Goal: Task Accomplishment & Management: Use online tool/utility

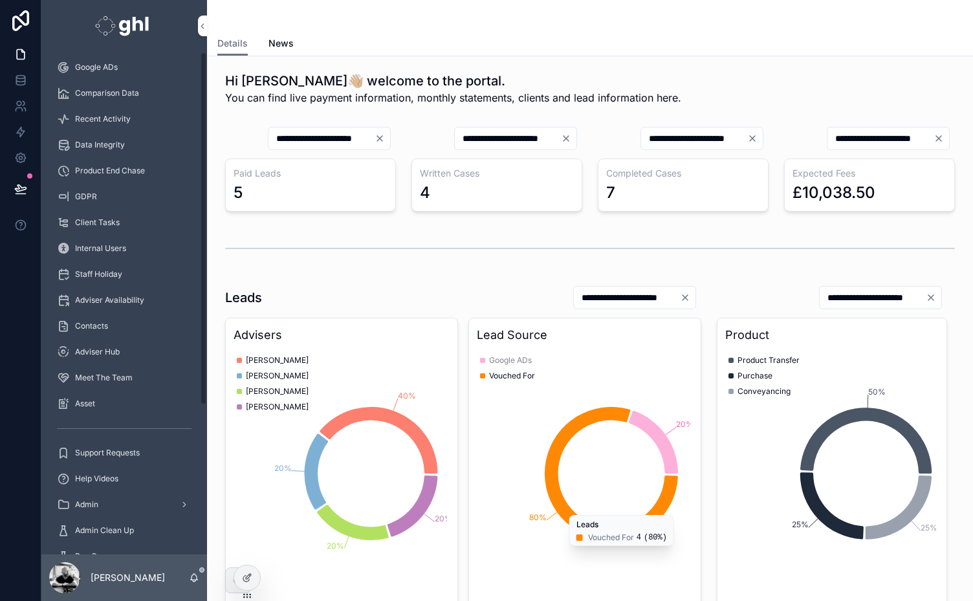
click at [203, 535] on div "Staff Home Adviser Home Finance My Data Analytics Google ADs Comparison Data Re…" at bounding box center [124, 223] width 166 height 691
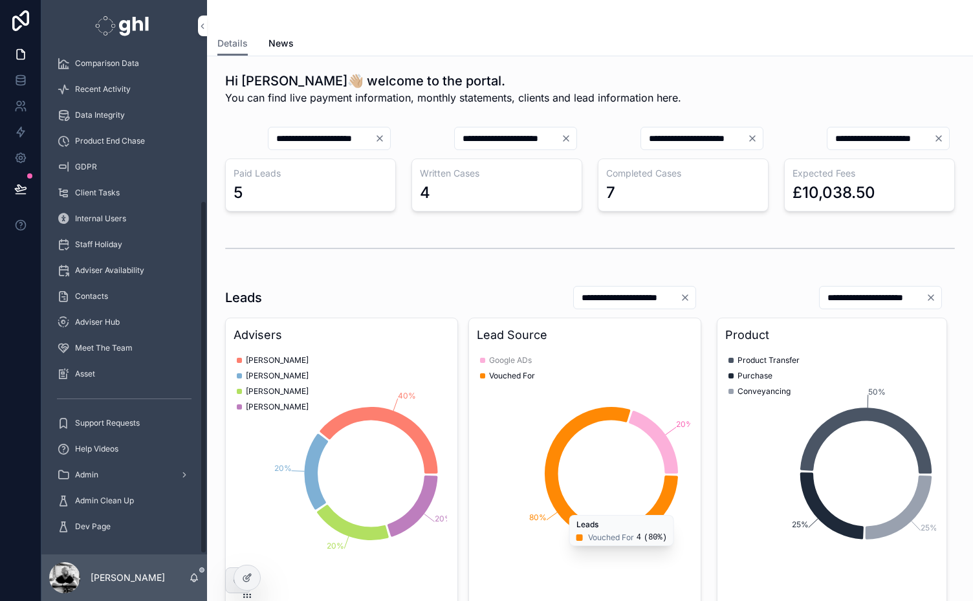
click at [98, 495] on span "Admin Clean Up" at bounding box center [104, 500] width 59 height 10
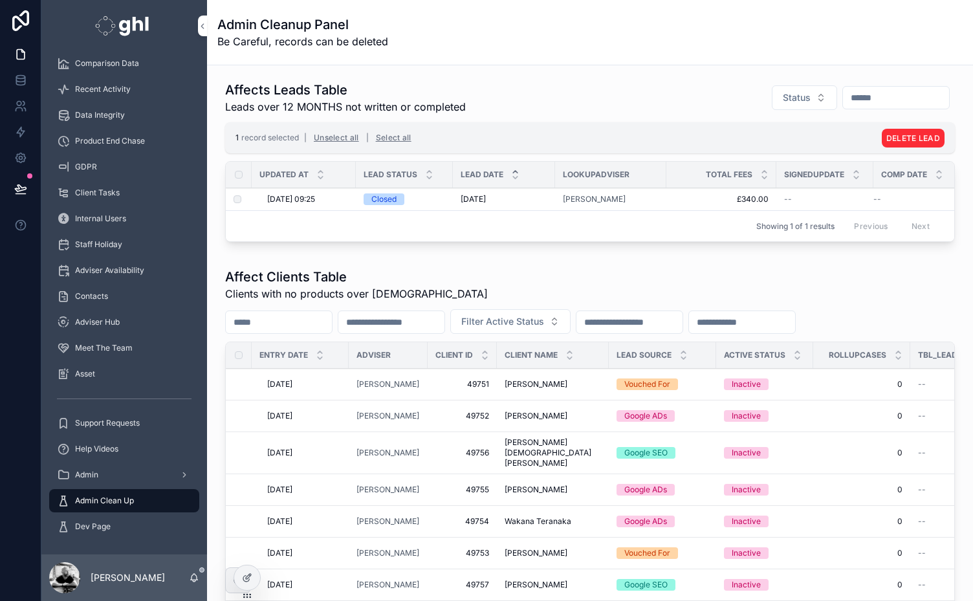
click at [903, 132] on button "DELETE LEAD" at bounding box center [912, 138] width 63 height 19
click at [941, 109] on icon "scrollable content" at bounding box center [941, 112] width 10 height 10
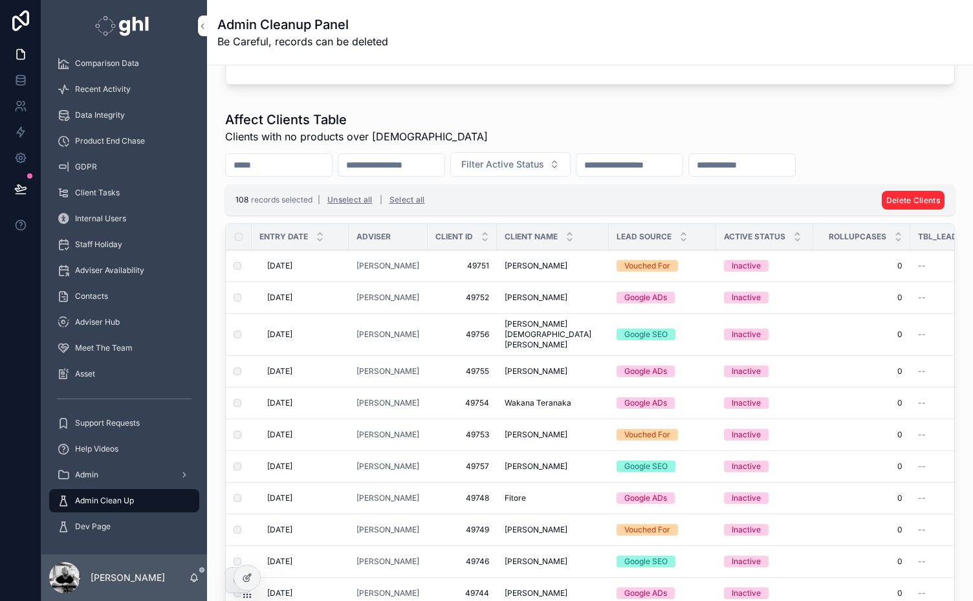
scroll to position [132, 0]
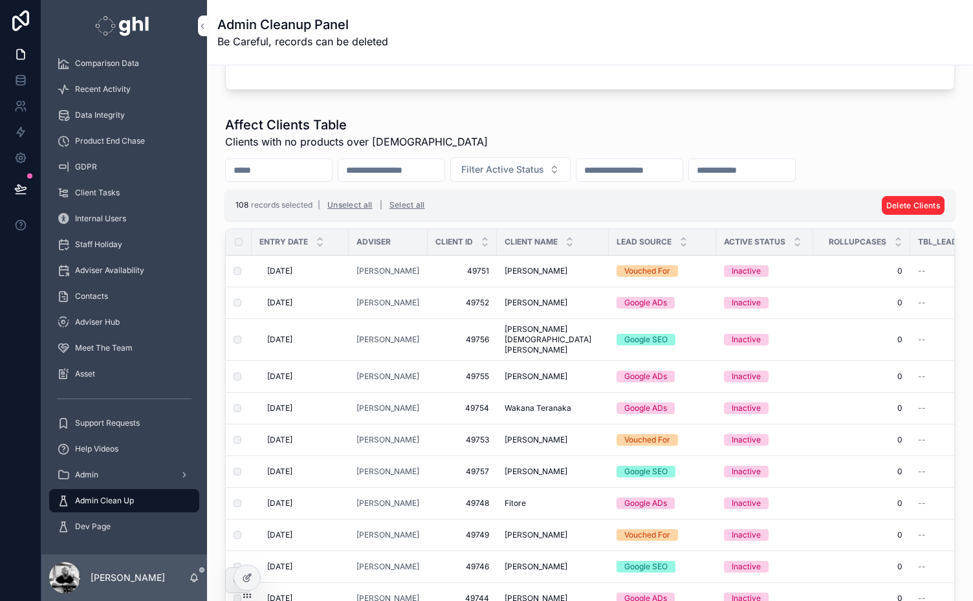
click at [904, 200] on span "Delete Clients" at bounding box center [913, 205] width 54 height 10
click at [940, 179] on icon "scrollable content" at bounding box center [941, 178] width 10 height 10
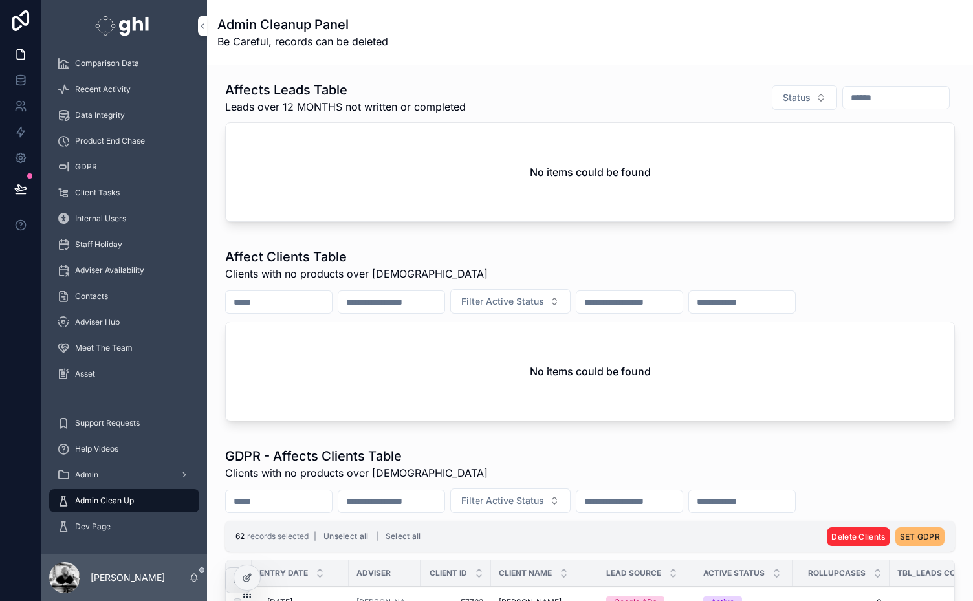
scroll to position [340, 0]
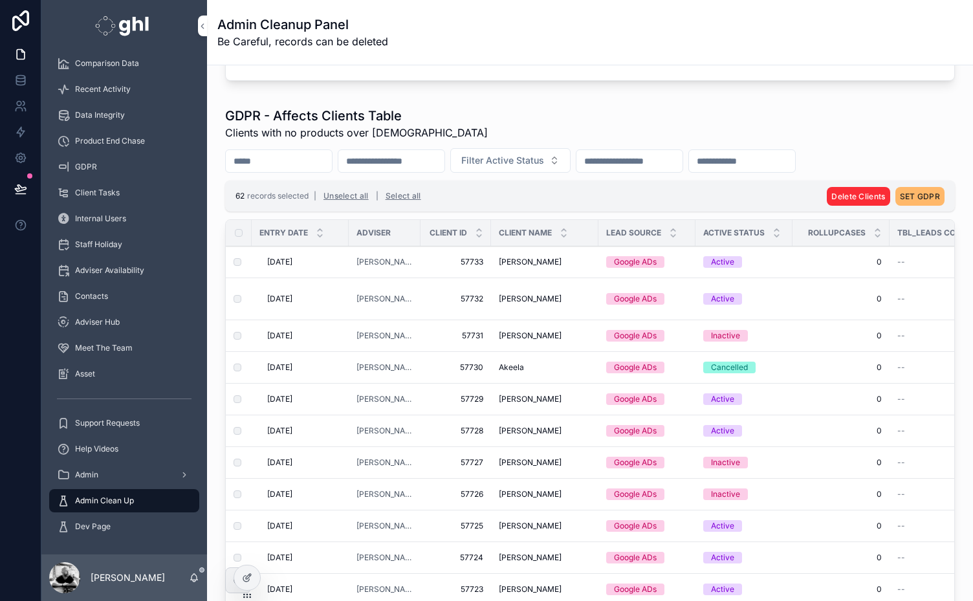
click at [907, 191] on span "SET GDPR" at bounding box center [920, 196] width 40 height 10
click at [941, 168] on icon "scrollable content" at bounding box center [941, 169] width 10 height 10
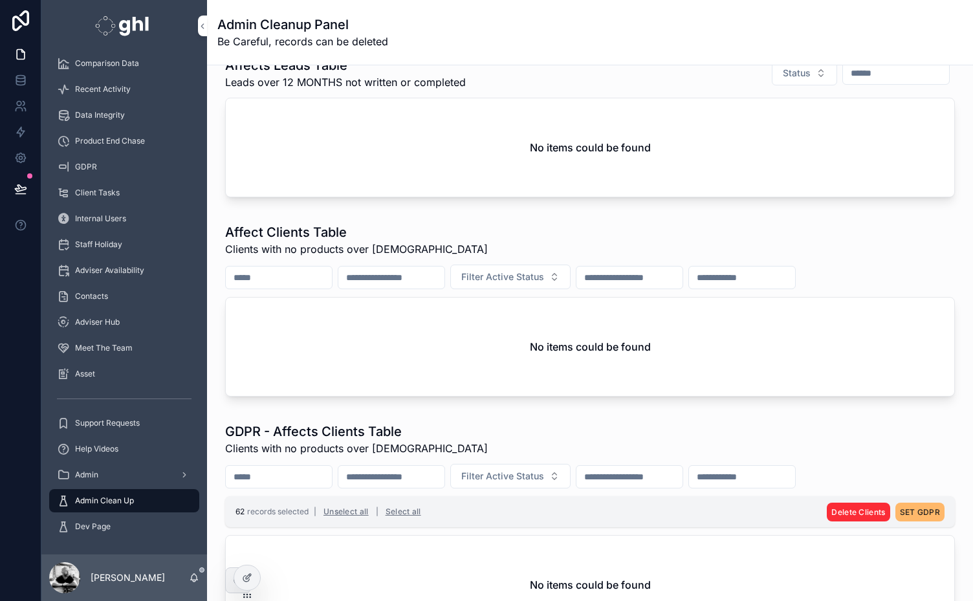
scroll to position [0, 0]
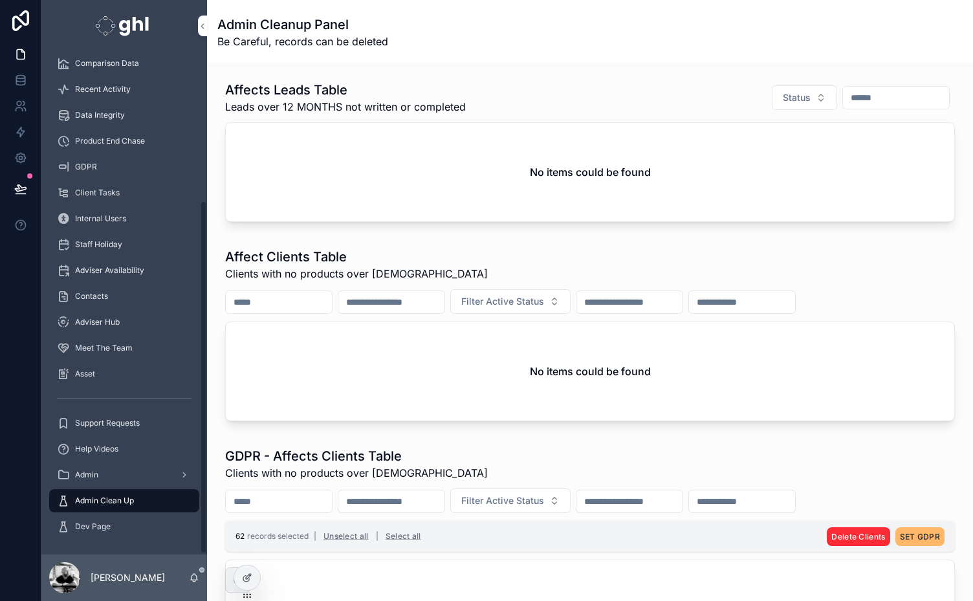
click at [203, 154] on div "Staff Home Adviser Home Finance My Data Analytics Google ADs Comparison Data Re…" at bounding box center [124, 194] width 166 height 691
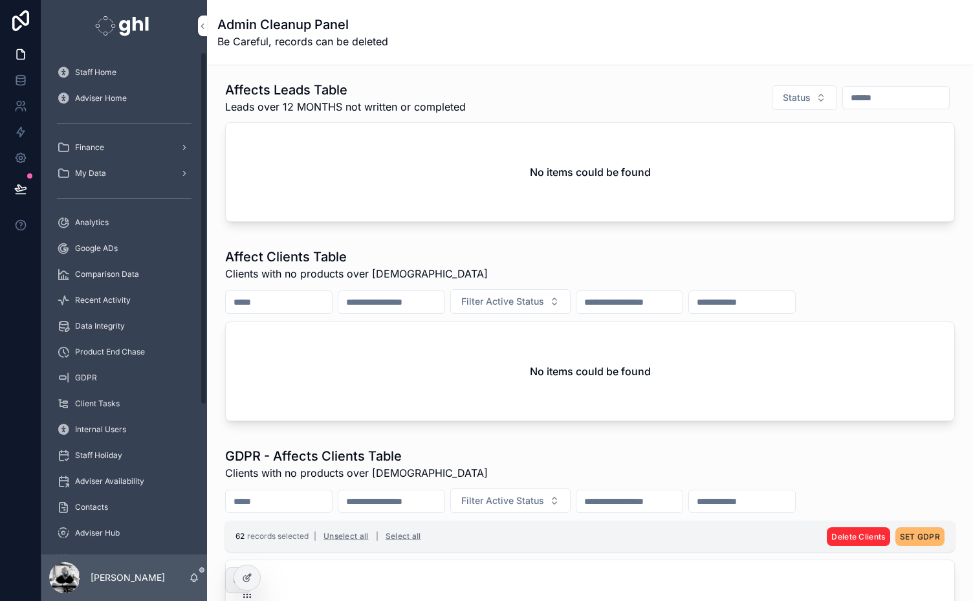
click at [84, 222] on span "Analytics" at bounding box center [92, 222] width 34 height 10
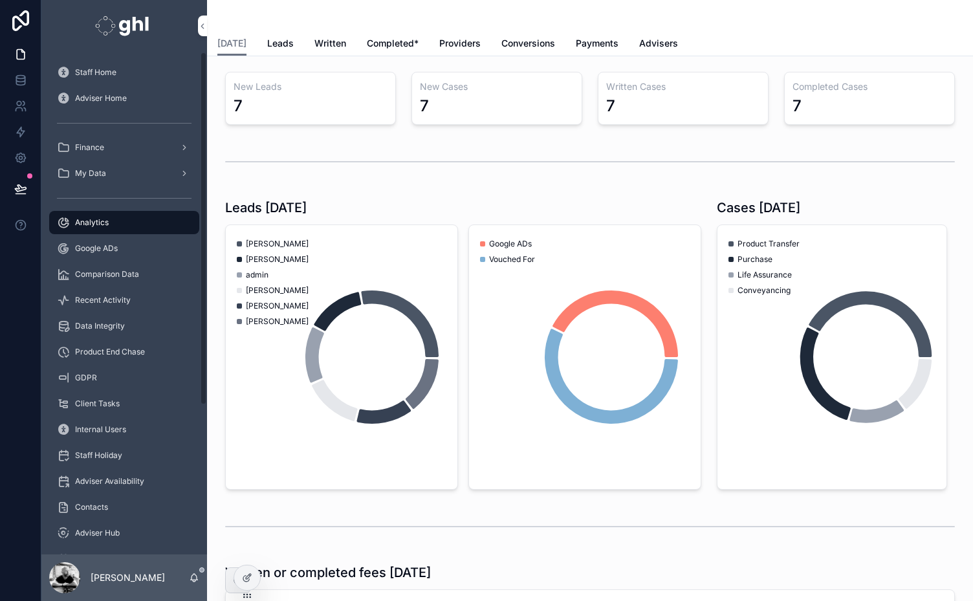
click at [393, 39] on span "Completed*" at bounding box center [393, 43] width 52 height 13
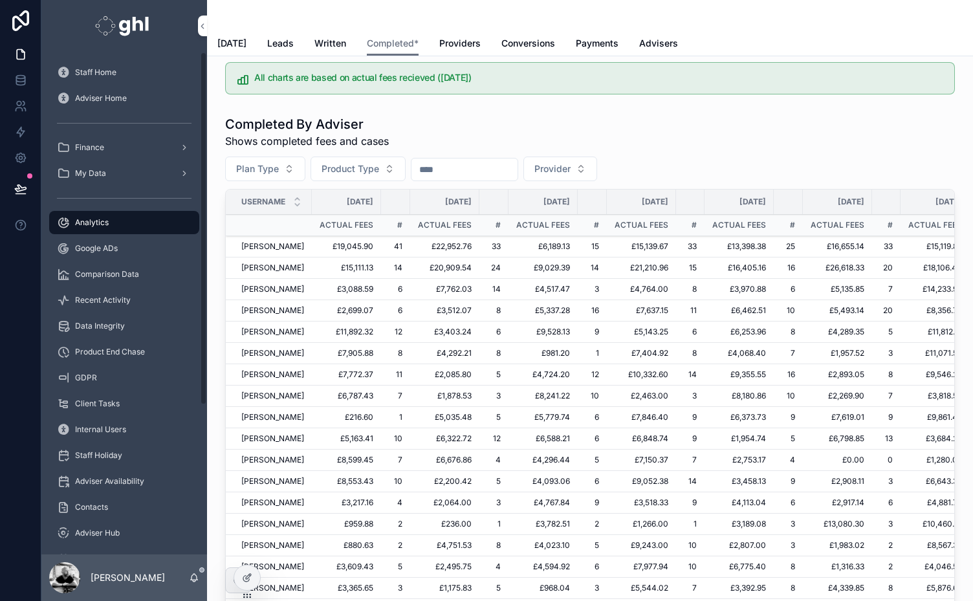
scroll to position [125, 0]
